Goal: Task Accomplishment & Management: Manage account settings

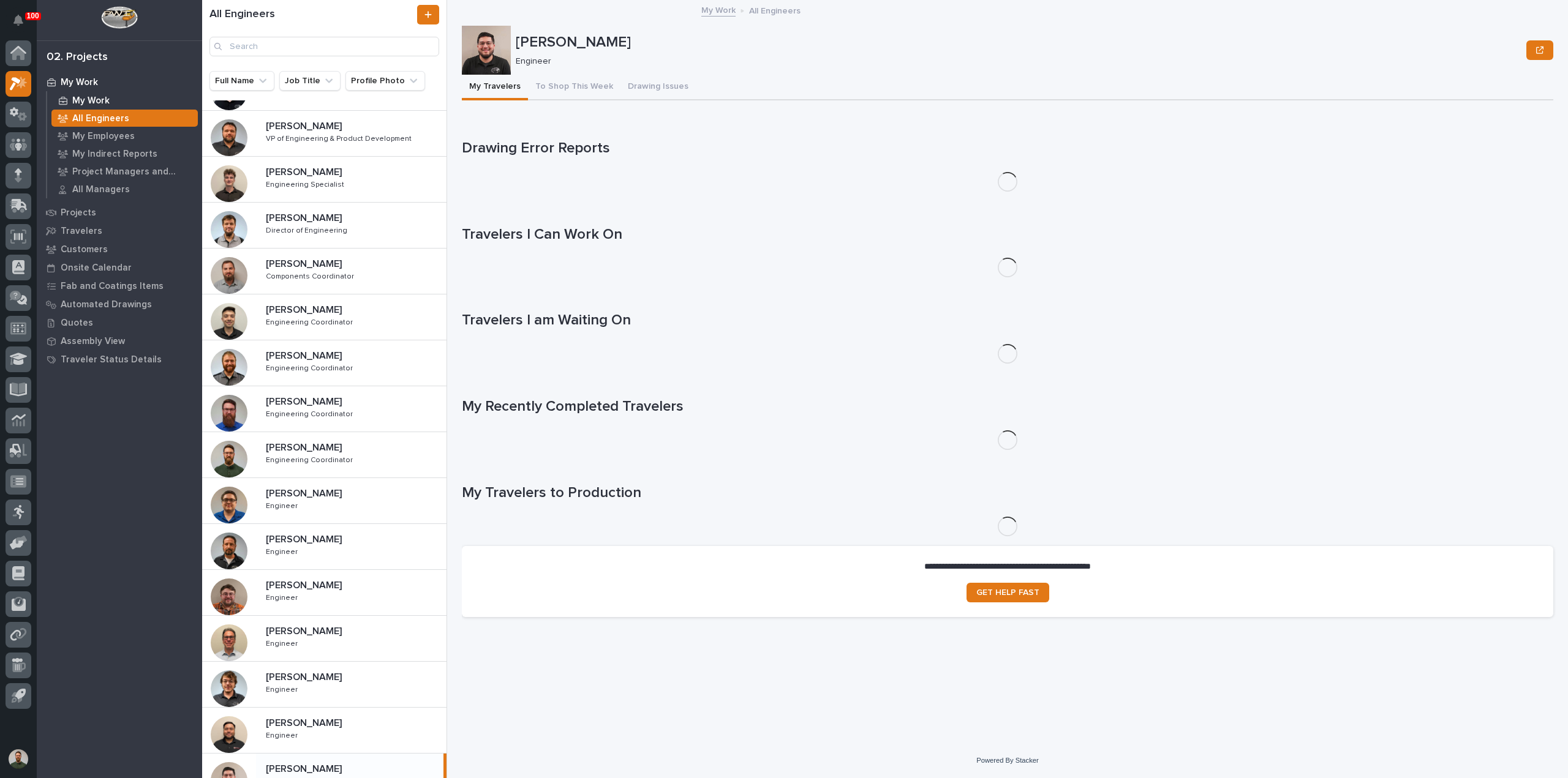
click at [95, 103] on p "My Work" at bounding box center [91, 101] width 38 height 11
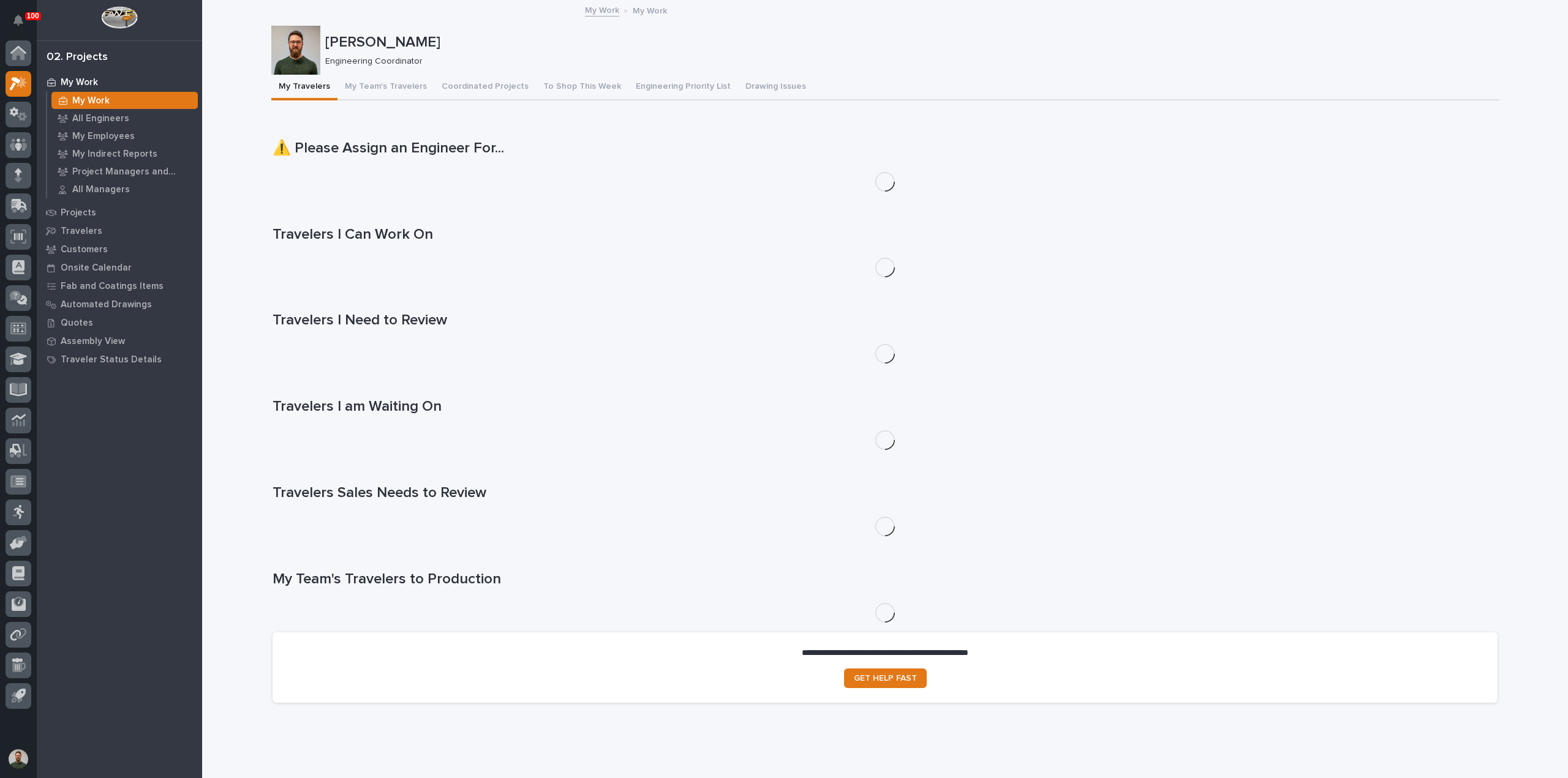
click at [68, 73] on div "My Work" at bounding box center [119, 82] width 159 height 17
click at [73, 78] on p "My Work" at bounding box center [79, 82] width 38 height 11
